Goal: Task Accomplishment & Management: Manage account settings

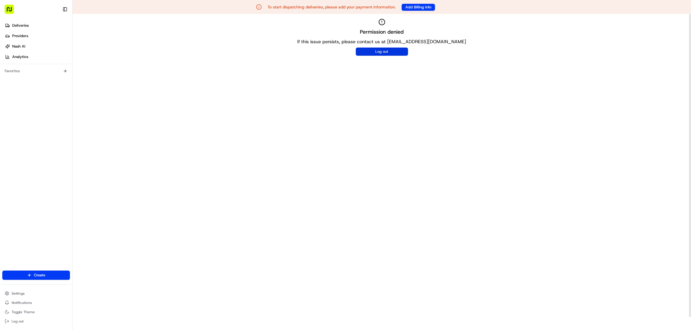
click at [384, 54] on button "Log out" at bounding box center [382, 52] width 52 height 8
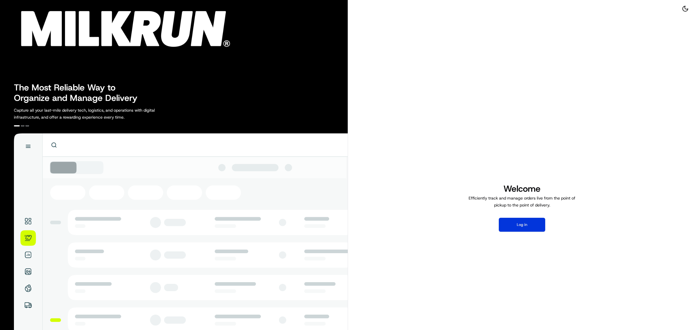
click at [526, 222] on button "Log in" at bounding box center [522, 225] width 46 height 14
